Goal: Find contact information: Find contact information

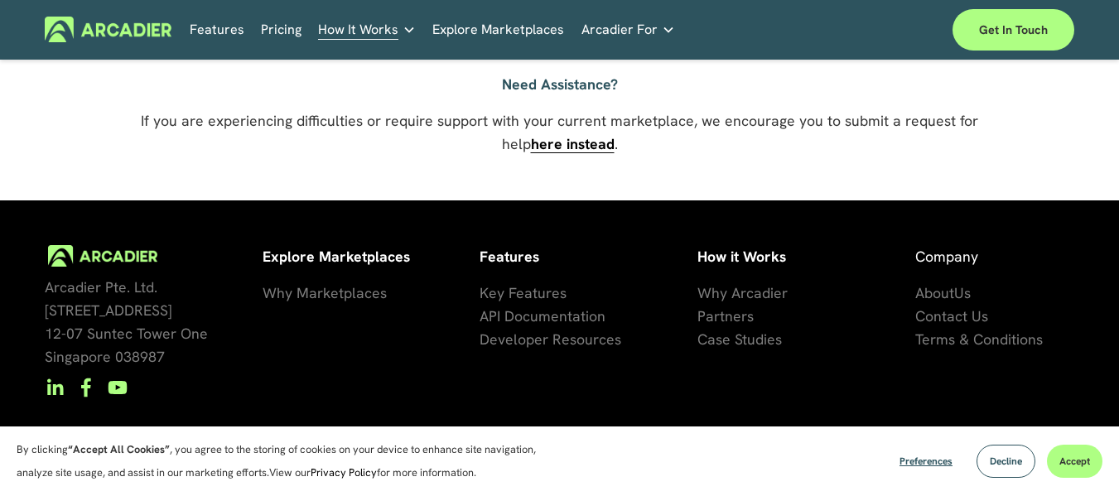
scroll to position [1321, 0]
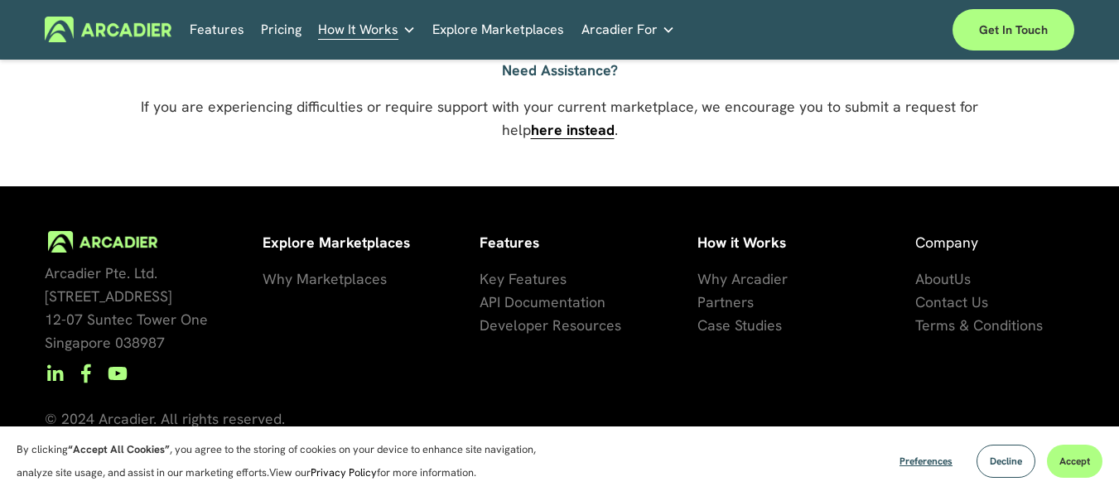
click at [931, 294] on span "Contact Us" at bounding box center [951, 301] width 73 height 19
